Goal: Information Seeking & Learning: Learn about a topic

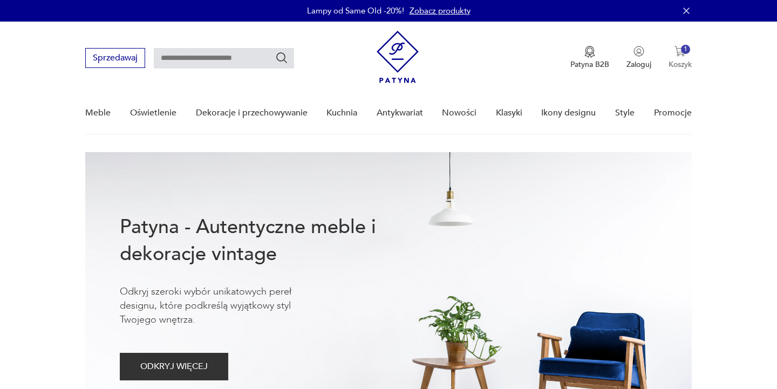
click at [682, 49] on div "1" at bounding box center [685, 49] width 9 height 9
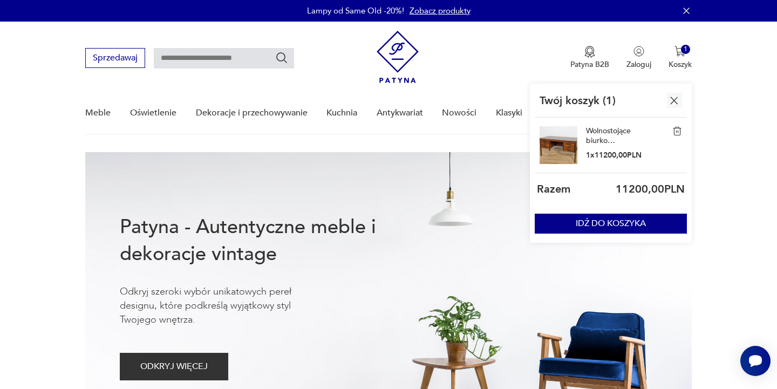
click at [605, 137] on link "Wolnostojące biurko palisandrowe, Dania, lata 60." at bounding box center [613, 135] width 54 height 19
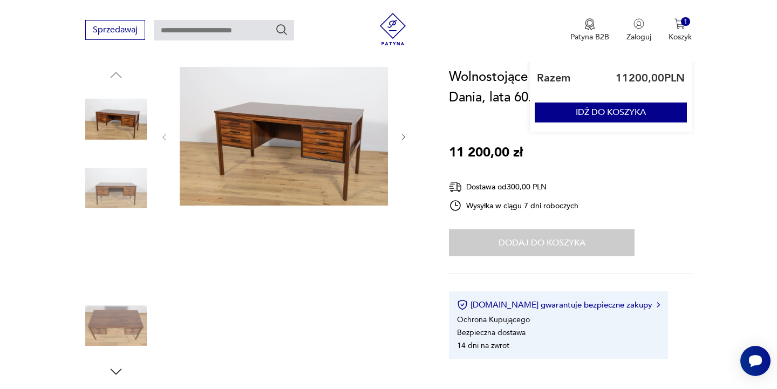
scroll to position [105, 0]
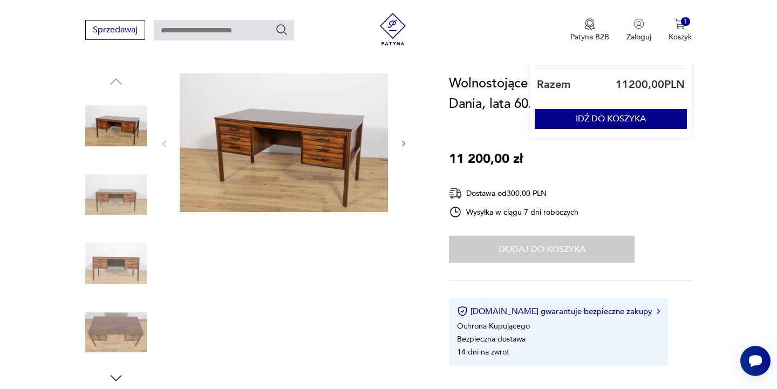
click at [308, 164] on img at bounding box center [284, 142] width 208 height 139
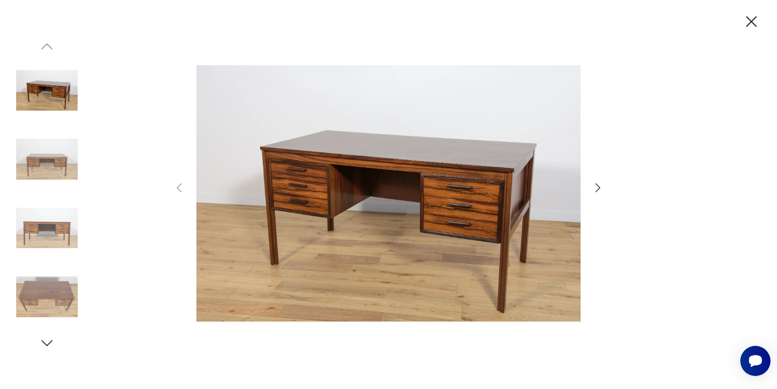
click at [596, 187] on icon "button" at bounding box center [598, 187] width 13 height 13
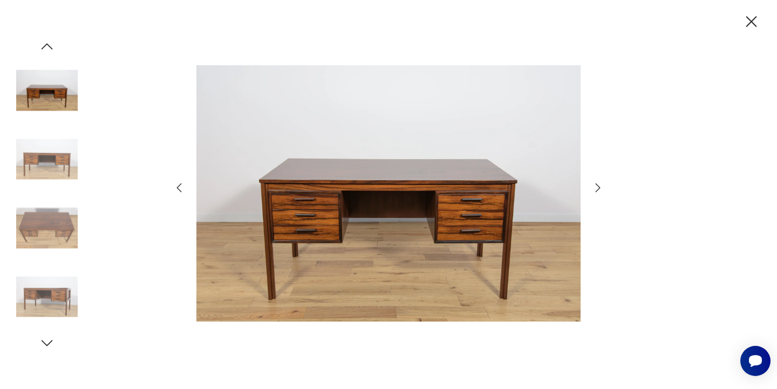
click at [596, 187] on icon "button" at bounding box center [598, 187] width 13 height 13
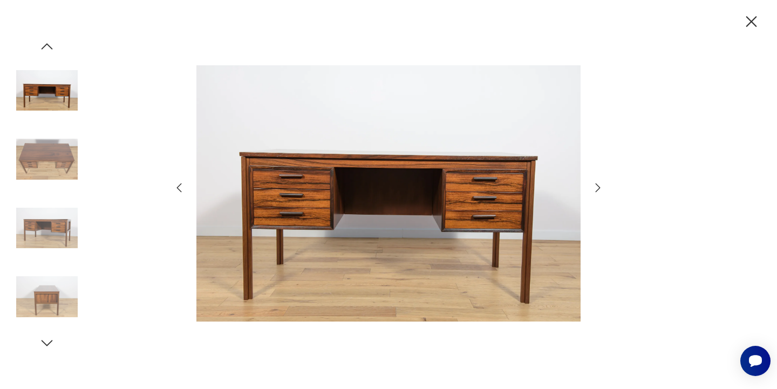
click at [596, 187] on icon "button" at bounding box center [598, 187] width 13 height 13
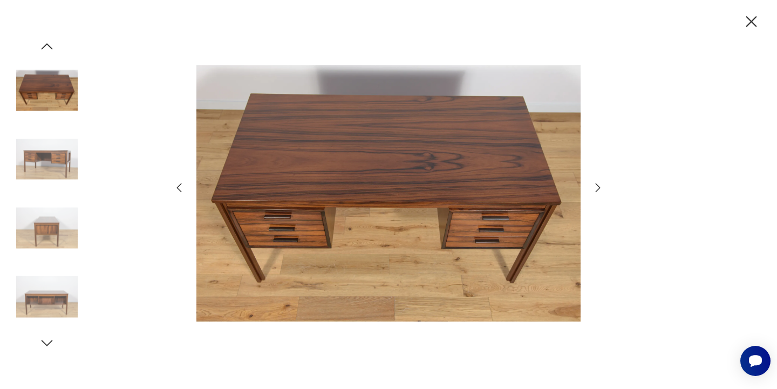
click at [596, 187] on icon "button" at bounding box center [598, 187] width 13 height 13
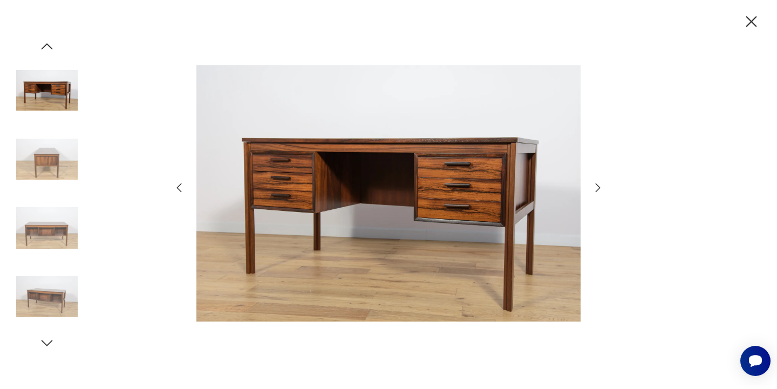
click at [596, 187] on icon "button" at bounding box center [598, 187] width 13 height 13
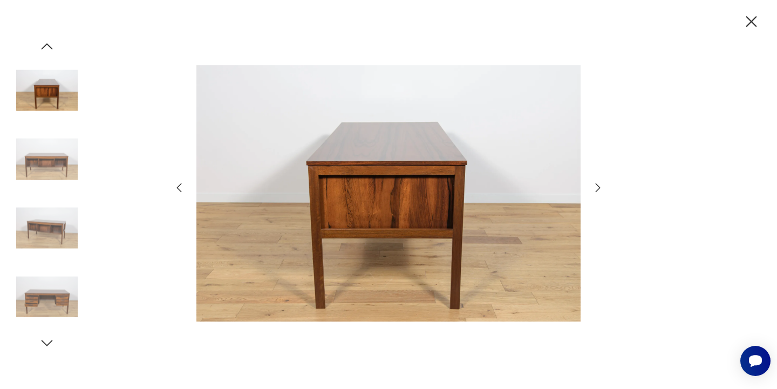
click at [596, 187] on icon "button" at bounding box center [598, 187] width 13 height 13
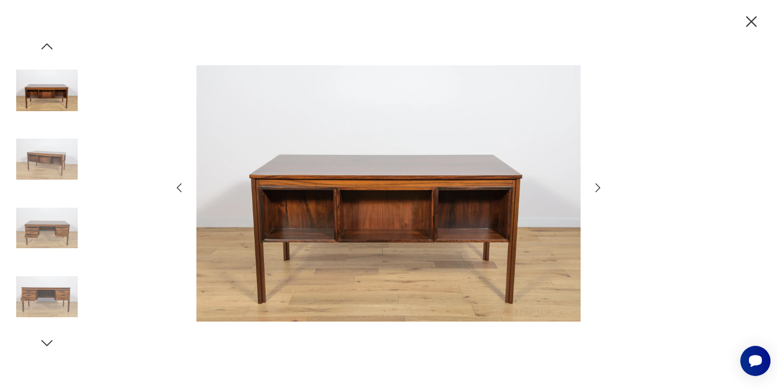
click at [596, 187] on icon "button" at bounding box center [598, 187] width 13 height 13
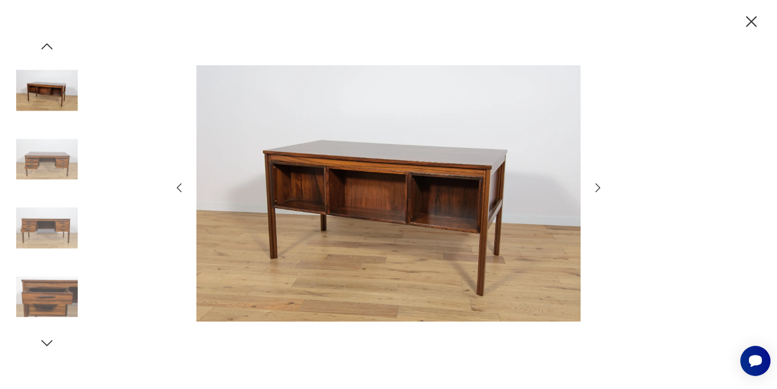
click at [596, 187] on icon "button" at bounding box center [598, 187] width 13 height 13
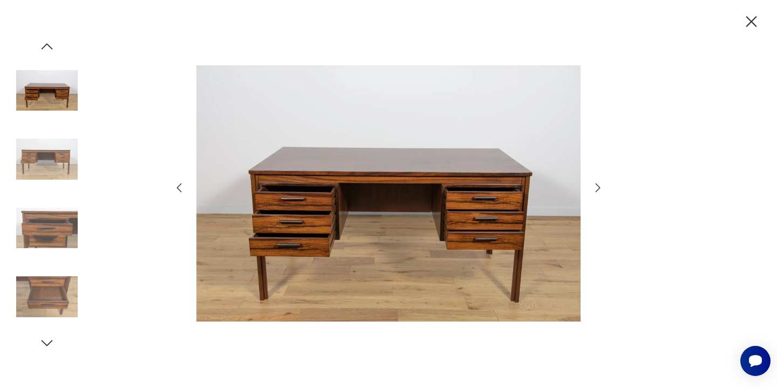
click at [596, 187] on icon "button" at bounding box center [598, 187] width 13 height 13
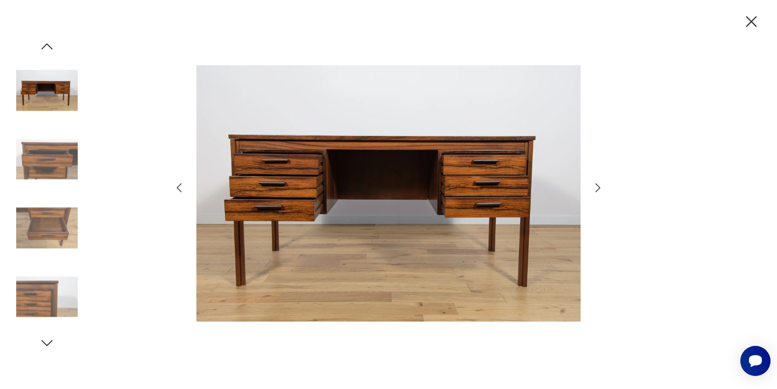
click at [596, 187] on icon "button" at bounding box center [598, 187] width 13 height 13
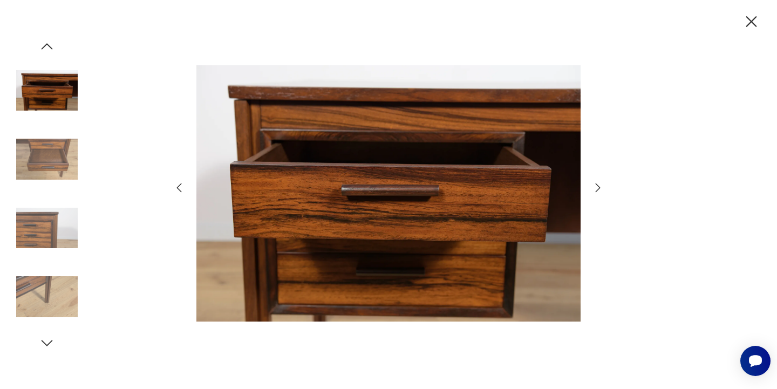
click at [596, 187] on icon "button" at bounding box center [598, 187] width 13 height 13
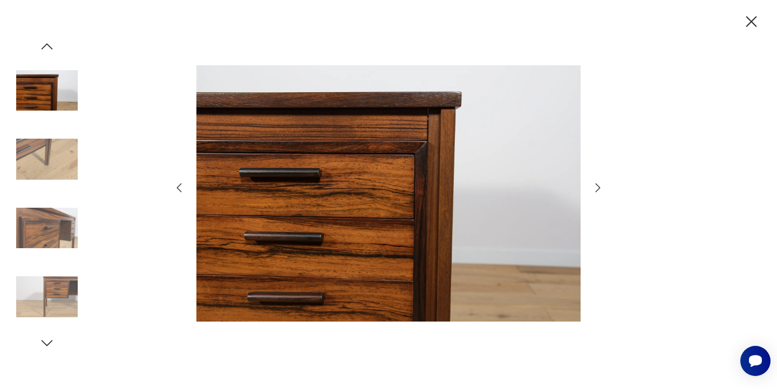
click at [596, 187] on icon "button" at bounding box center [598, 187] width 13 height 13
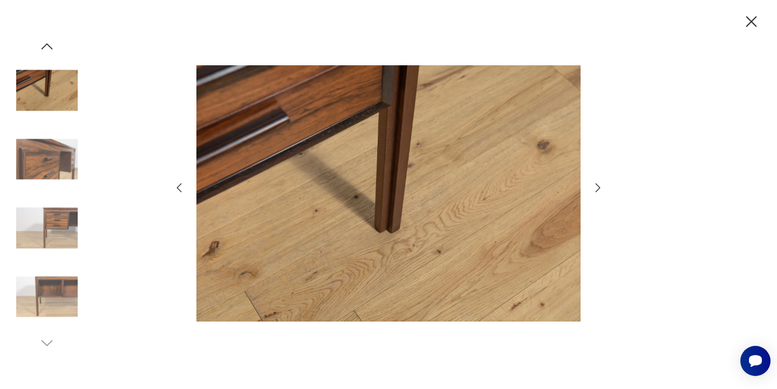
click at [596, 187] on icon "button" at bounding box center [598, 187] width 13 height 13
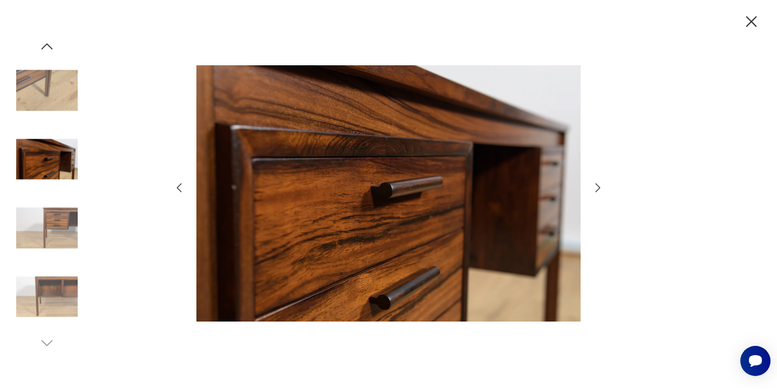
click at [749, 25] on icon "button" at bounding box center [752, 21] width 11 height 11
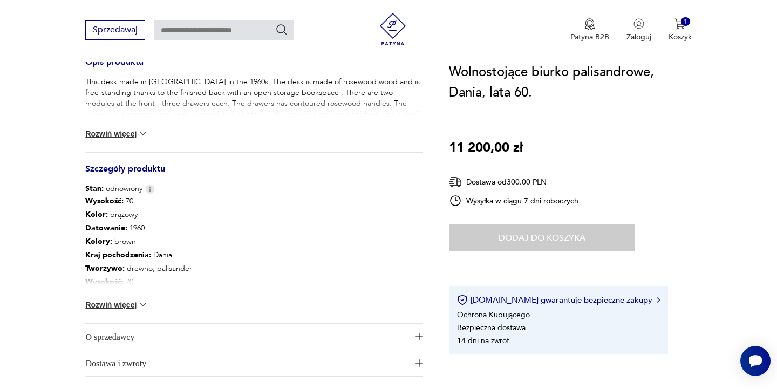
scroll to position [462, 0]
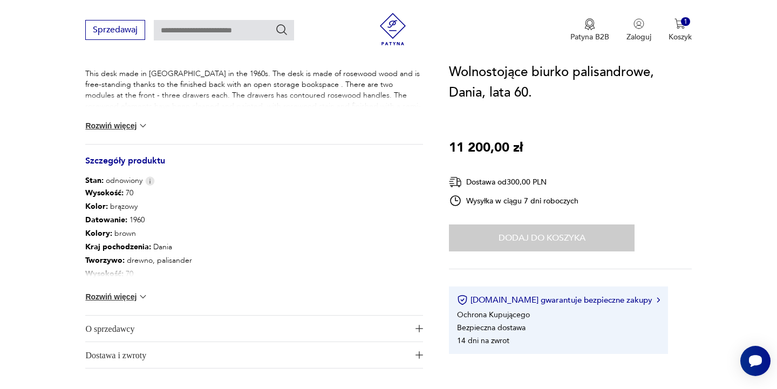
click at [110, 125] on button "Rozwiń więcej" at bounding box center [116, 125] width 63 height 11
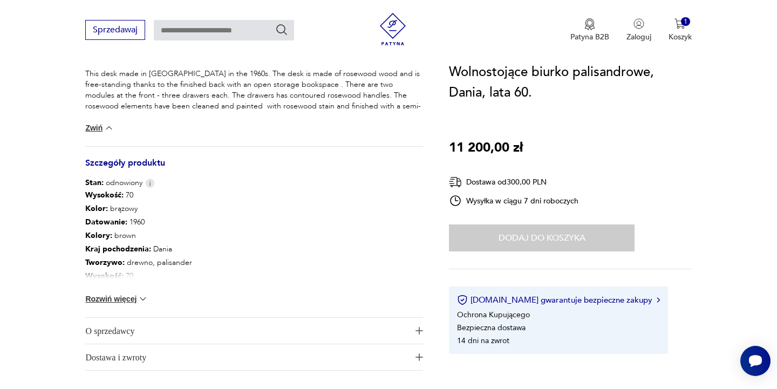
click at [116, 300] on button "Rozwiń więcej" at bounding box center [116, 299] width 63 height 11
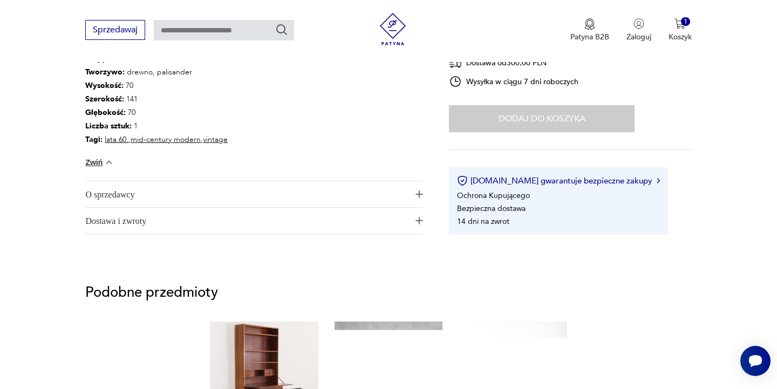
scroll to position [658, 0]
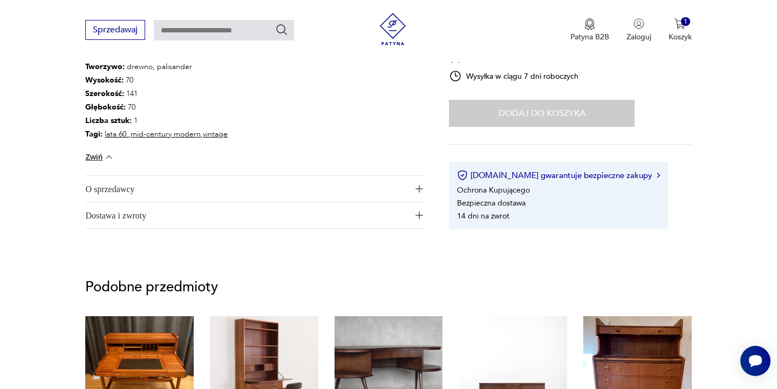
click at [132, 184] on span "O sprzedawcy" at bounding box center [246, 189] width 323 height 26
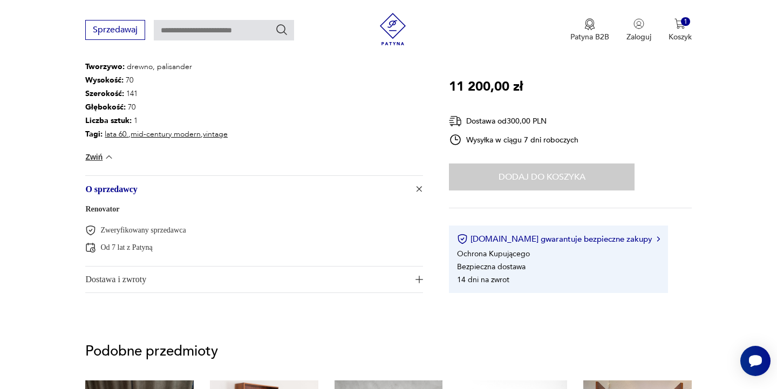
click at [130, 277] on span "Dostawa i zwroty" at bounding box center [246, 280] width 323 height 26
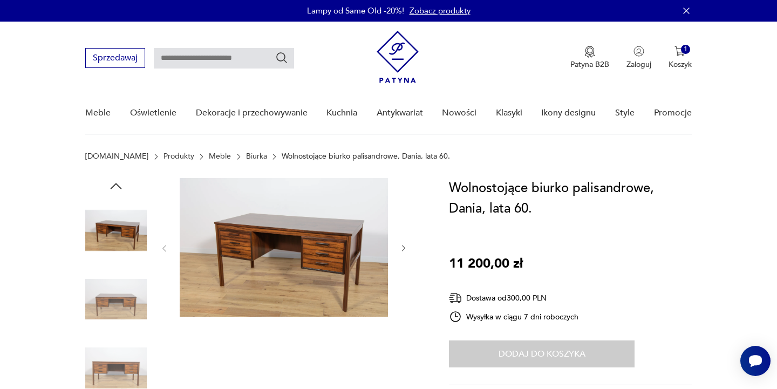
scroll to position [0, 0]
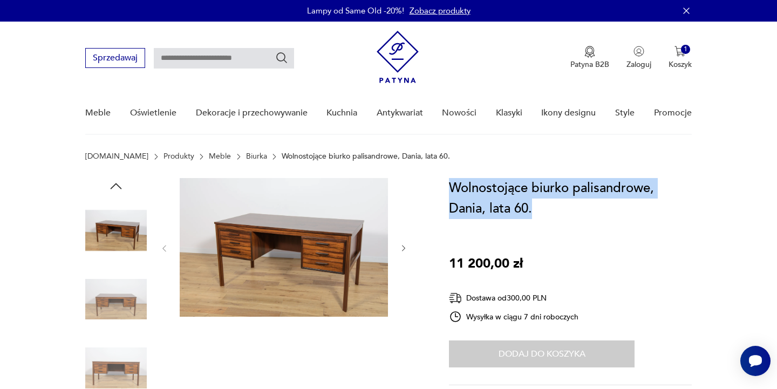
drag, startPoint x: 452, startPoint y: 189, endPoint x: 540, endPoint y: 209, distance: 89.8
click at [540, 209] on h1 "Wolnostojące biurko palisandrowe, Dania, lata 60." at bounding box center [570, 198] width 242 height 41
copy h1 "Wolnostojące biurko palisandrowe, Dania, lata 60."
click at [685, 127] on link "Promocje" at bounding box center [673, 113] width 38 height 42
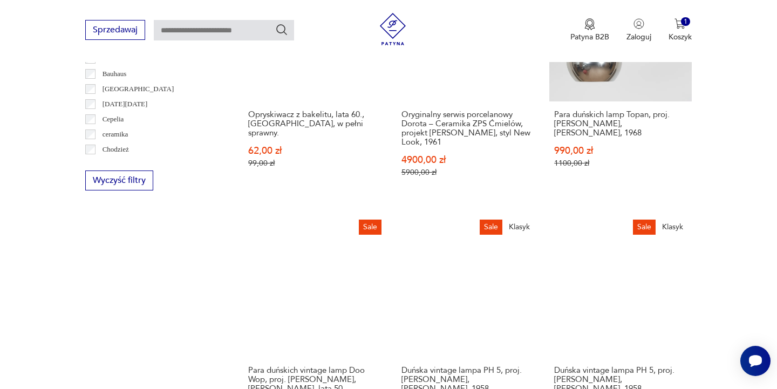
scroll to position [127, 0]
